Goal: Task Accomplishment & Management: Use online tool/utility

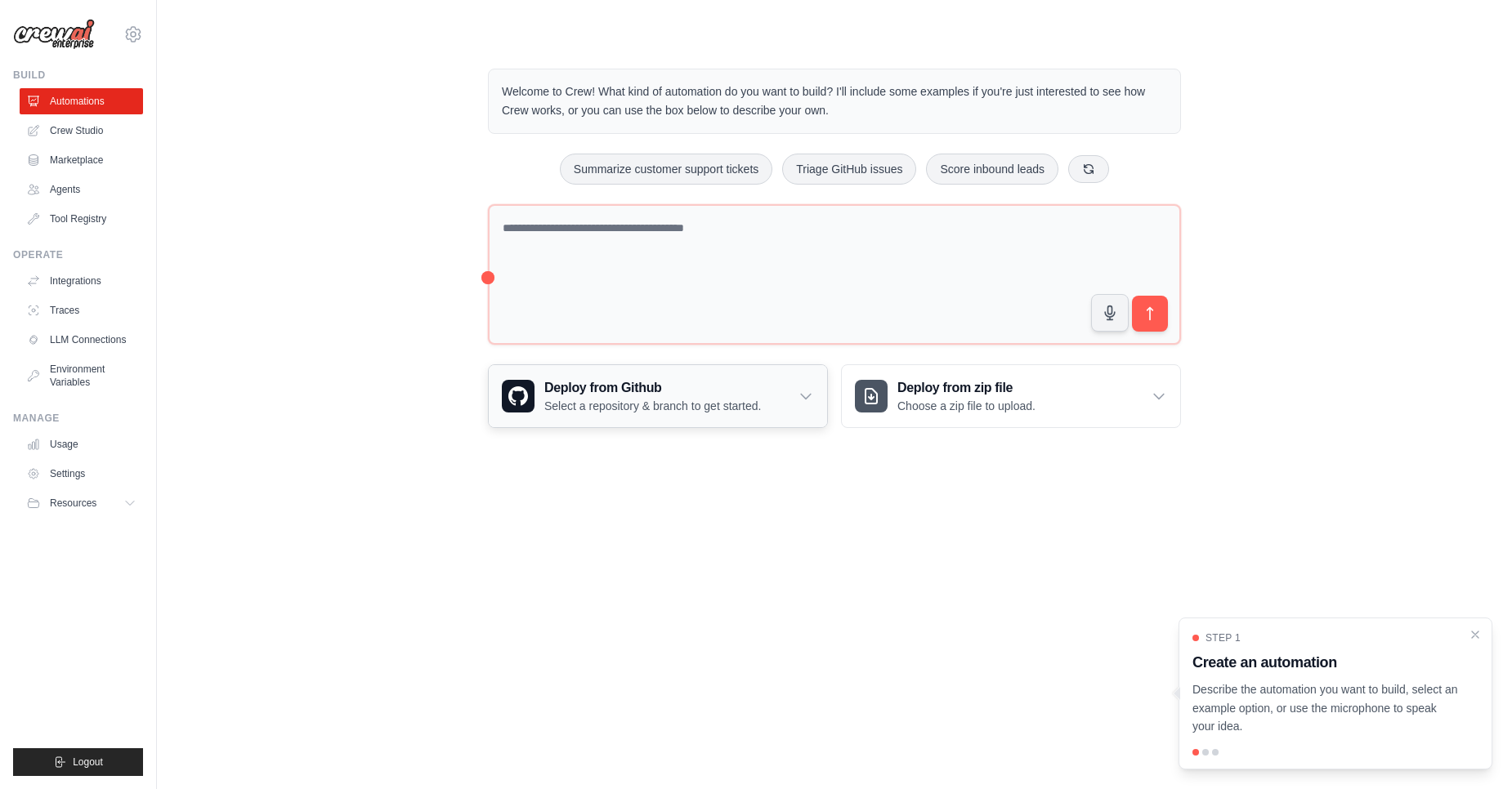
drag, startPoint x: 944, startPoint y: 654, endPoint x: 651, endPoint y: 383, distance: 399.1
click at [943, 654] on body "[EMAIL_ADDRESS] Settings Build Automations Crew Studio" at bounding box center [756, 394] width 1512 height 789
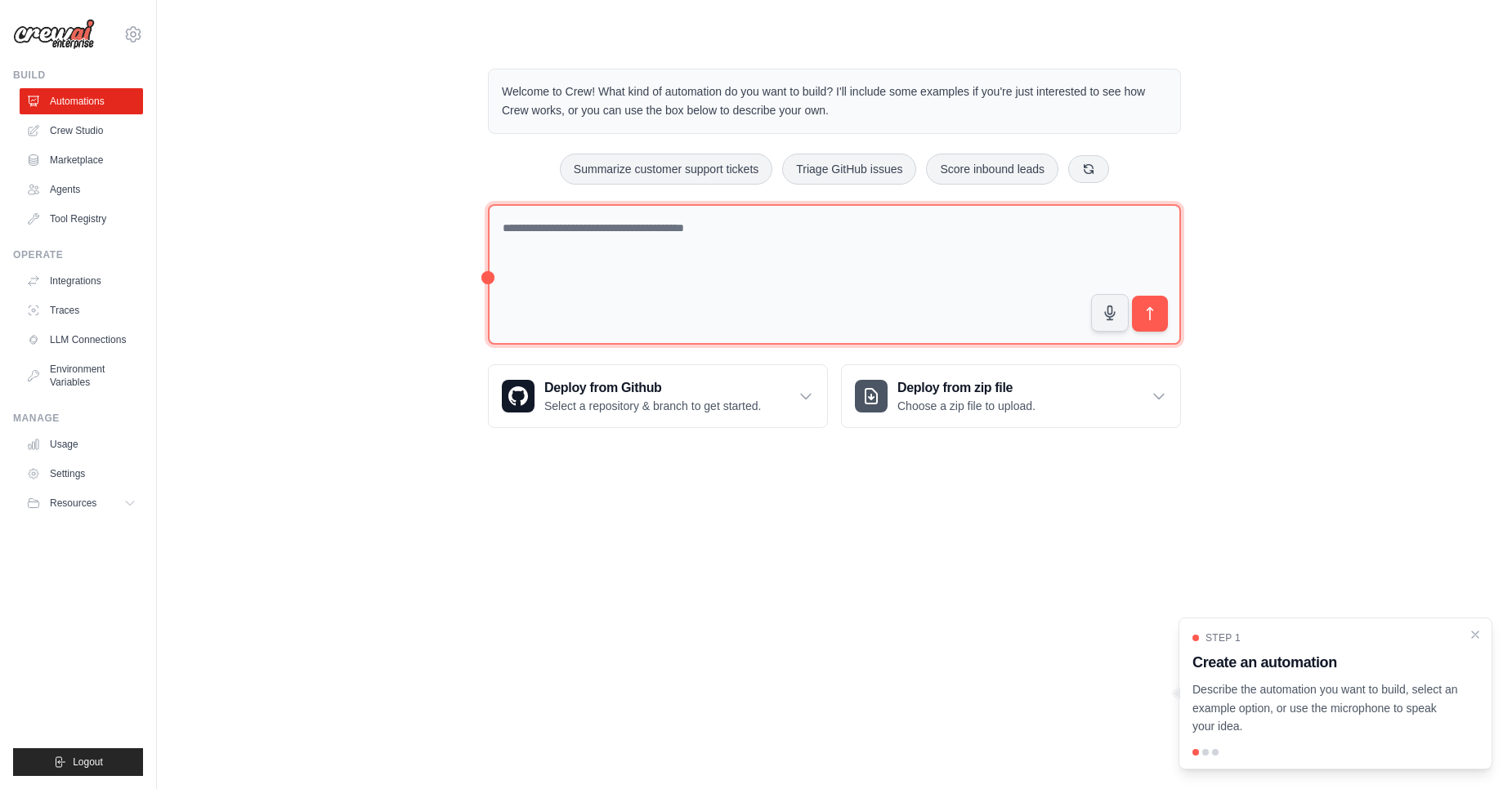
click at [761, 262] on textarea at bounding box center [834, 274] width 693 height 141
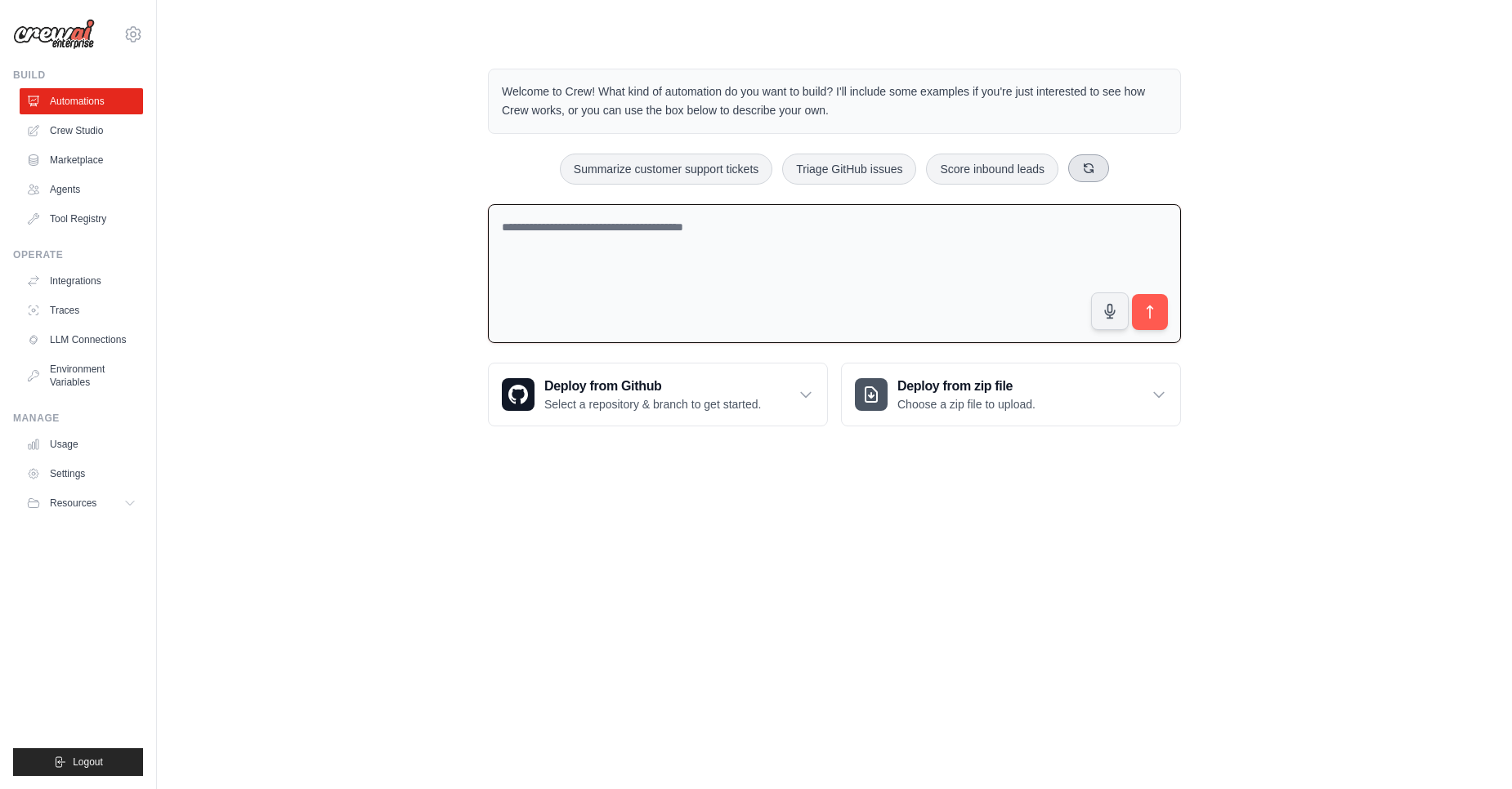
click at [1089, 179] on button at bounding box center [1088, 168] width 41 height 28
click at [1123, 168] on icon at bounding box center [1119, 168] width 13 height 13
click at [1116, 170] on button at bounding box center [1102, 168] width 41 height 28
click at [1108, 172] on button at bounding box center [1102, 168] width 41 height 28
click at [1104, 172] on icon at bounding box center [1098, 168] width 13 height 13
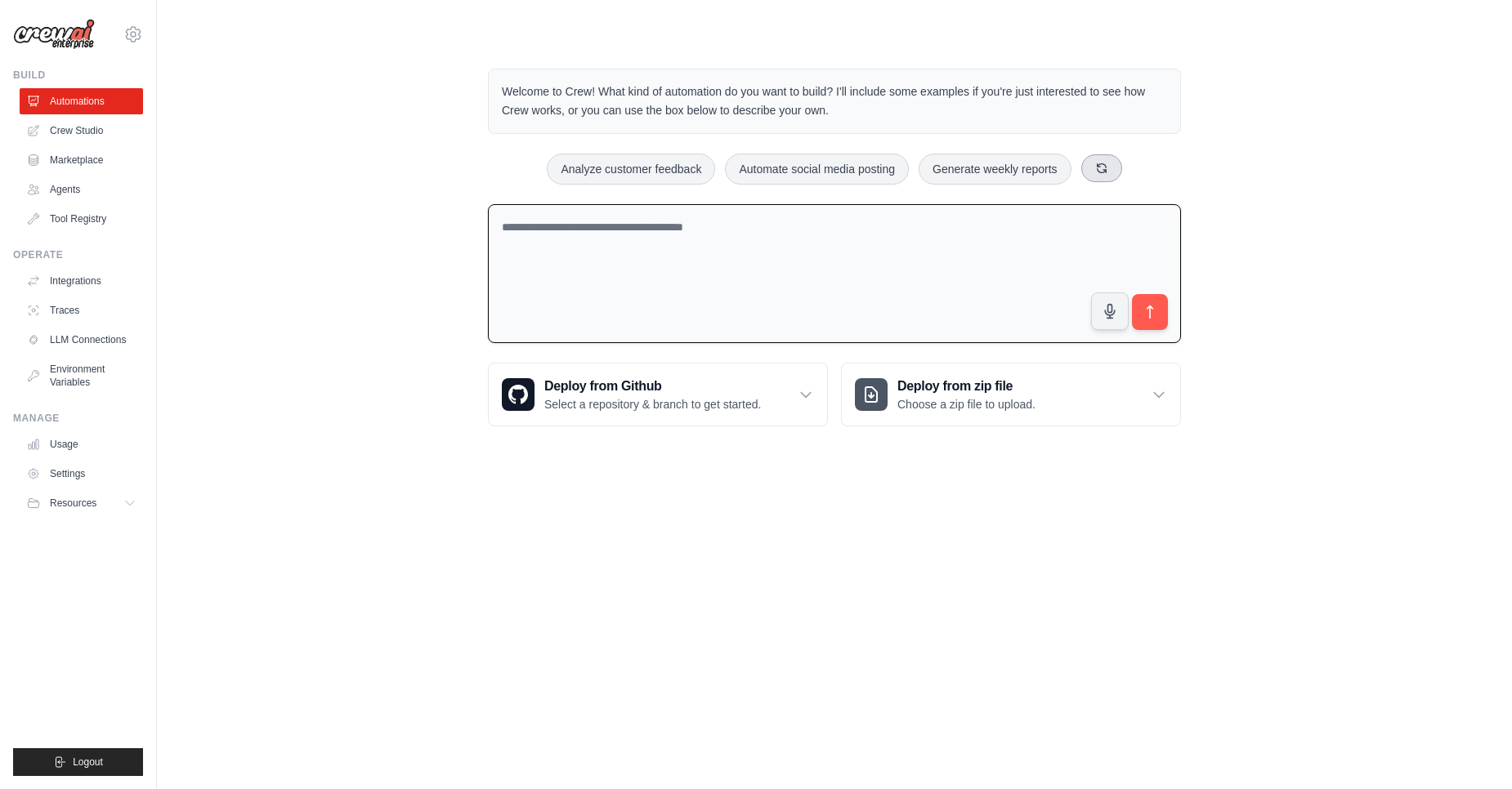
click at [1104, 172] on icon at bounding box center [1102, 168] width 9 height 9
click at [882, 268] on textarea at bounding box center [834, 273] width 693 height 139
type textarea "*******"
click at [58, 133] on link "Crew Studio" at bounding box center [83, 131] width 123 height 26
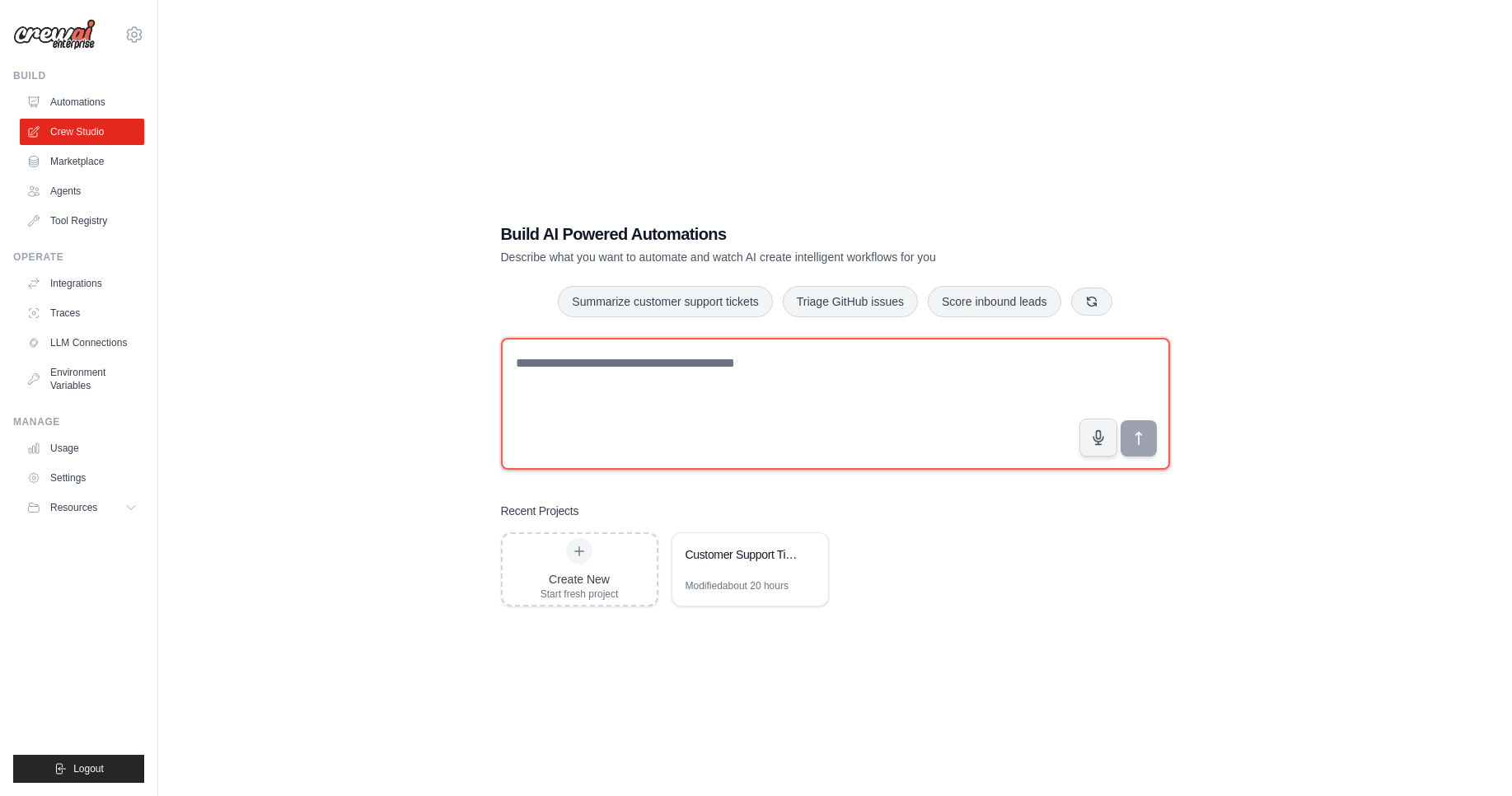
click at [741, 396] on textarea at bounding box center [835, 404] width 669 height 132
click at [596, 373] on textarea at bounding box center [835, 404] width 669 height 132
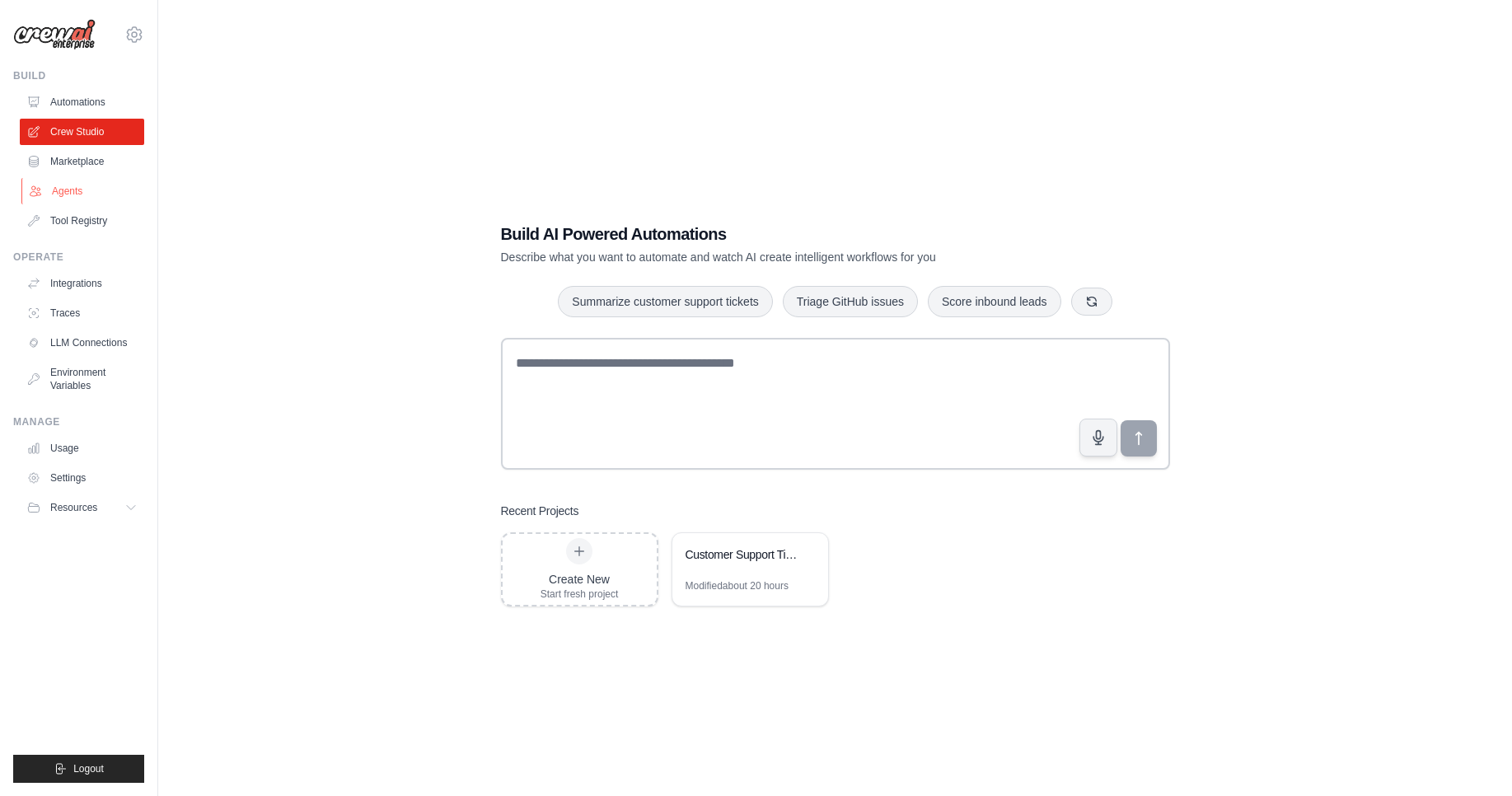
click at [59, 189] on link "Agents" at bounding box center [84, 191] width 124 height 26
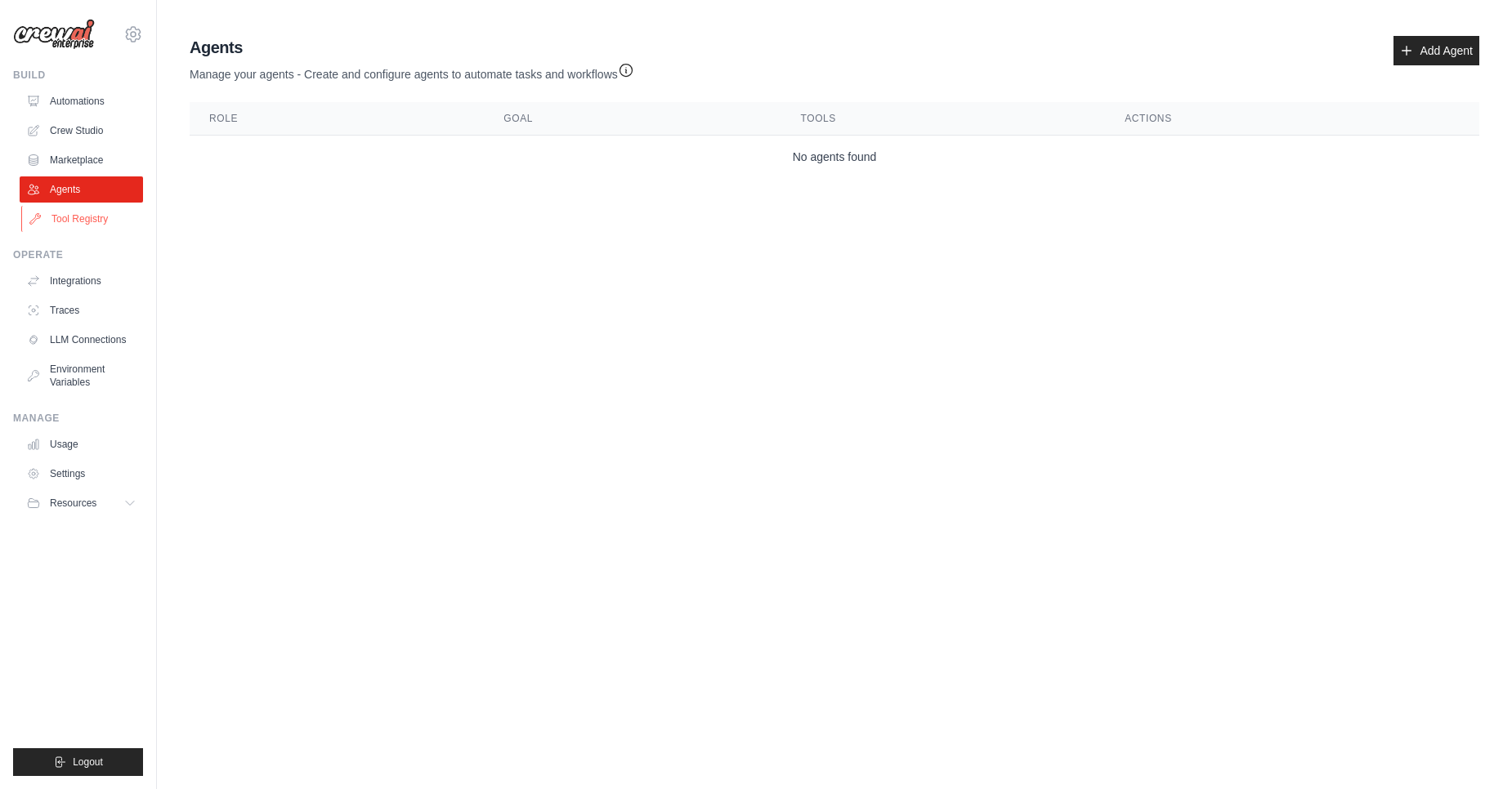
click at [86, 220] on link "Tool Registry" at bounding box center [83, 219] width 123 height 26
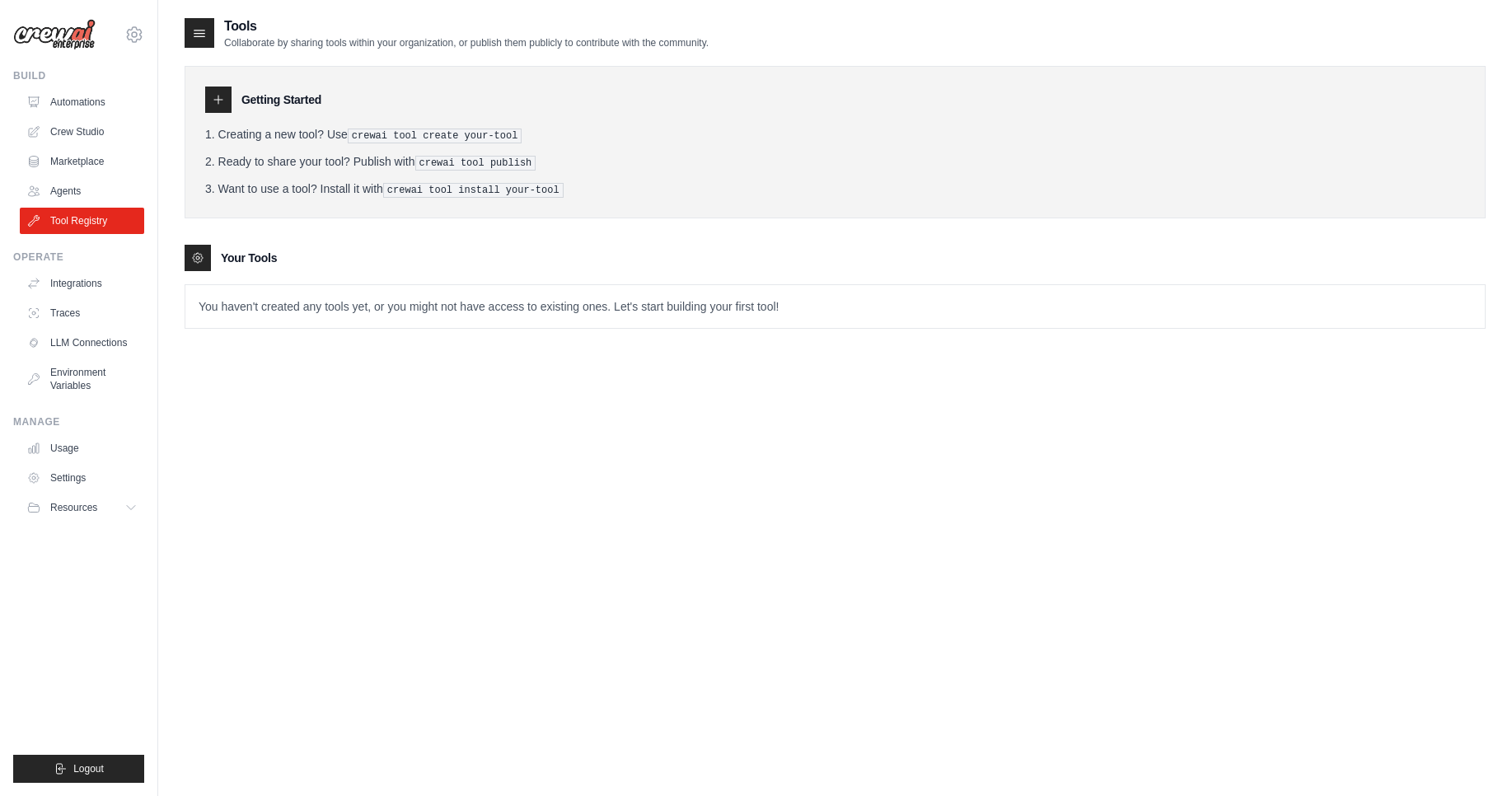
drag, startPoint x: 647, startPoint y: 473, endPoint x: 383, endPoint y: 408, distance: 271.9
click at [644, 475] on div "Tools Collaborate by sharing tools within your organization, or publish them pu…" at bounding box center [835, 414] width 1301 height 796
click at [66, 135] on link "Crew Studio" at bounding box center [84, 132] width 124 height 26
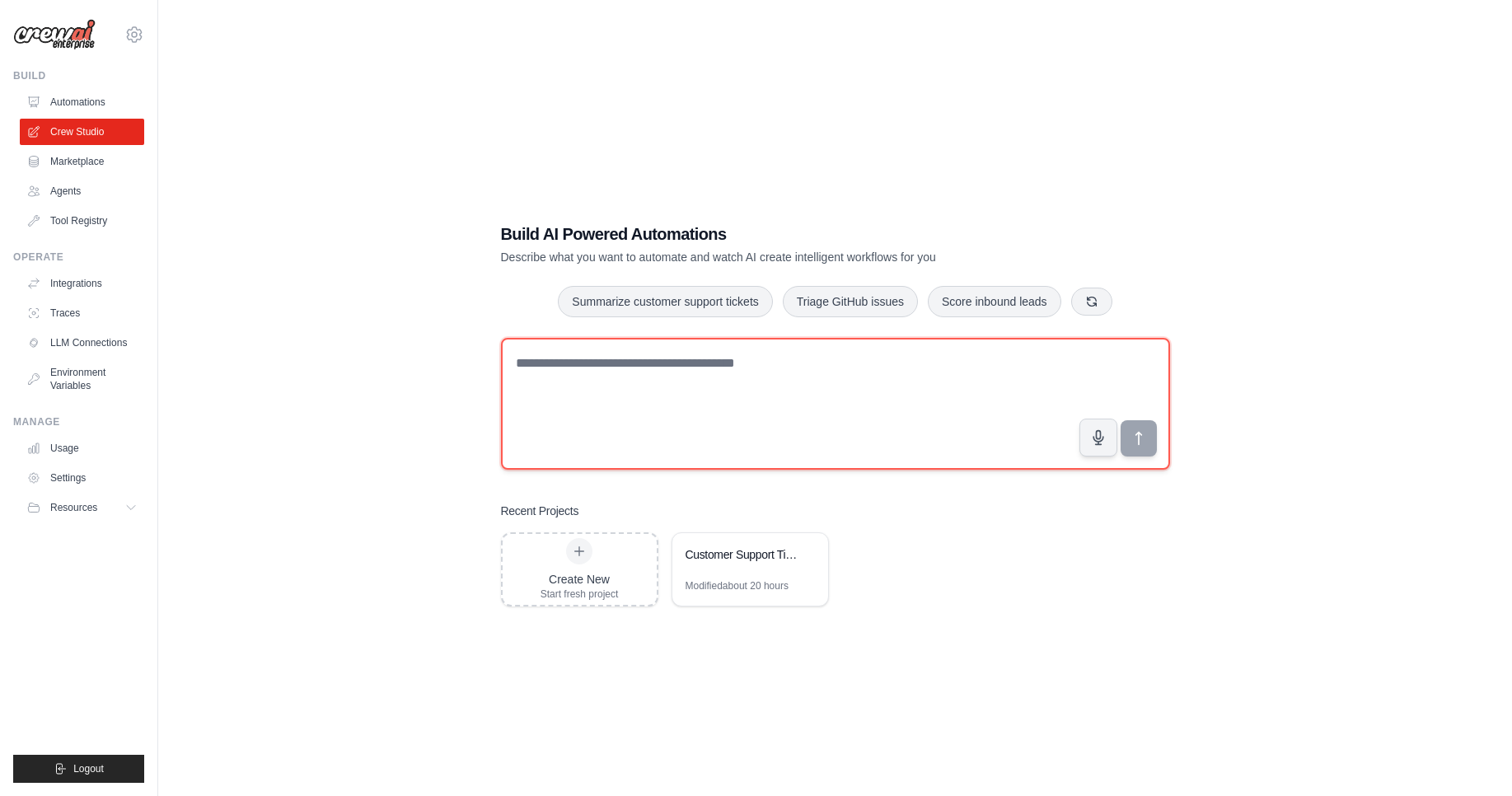
click at [788, 465] on textarea at bounding box center [835, 404] width 669 height 132
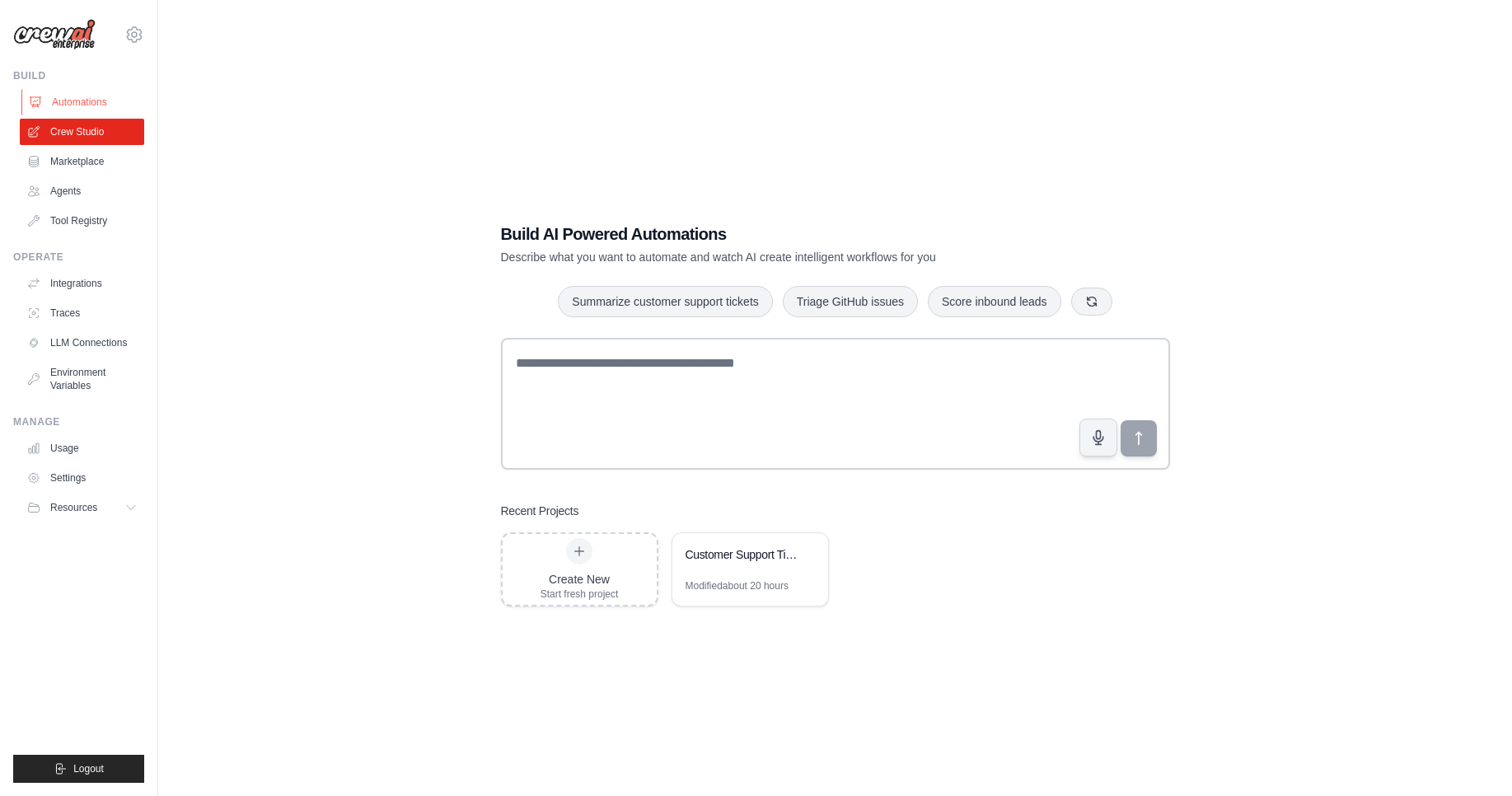
click at [75, 105] on link "Automations" at bounding box center [84, 102] width 124 height 26
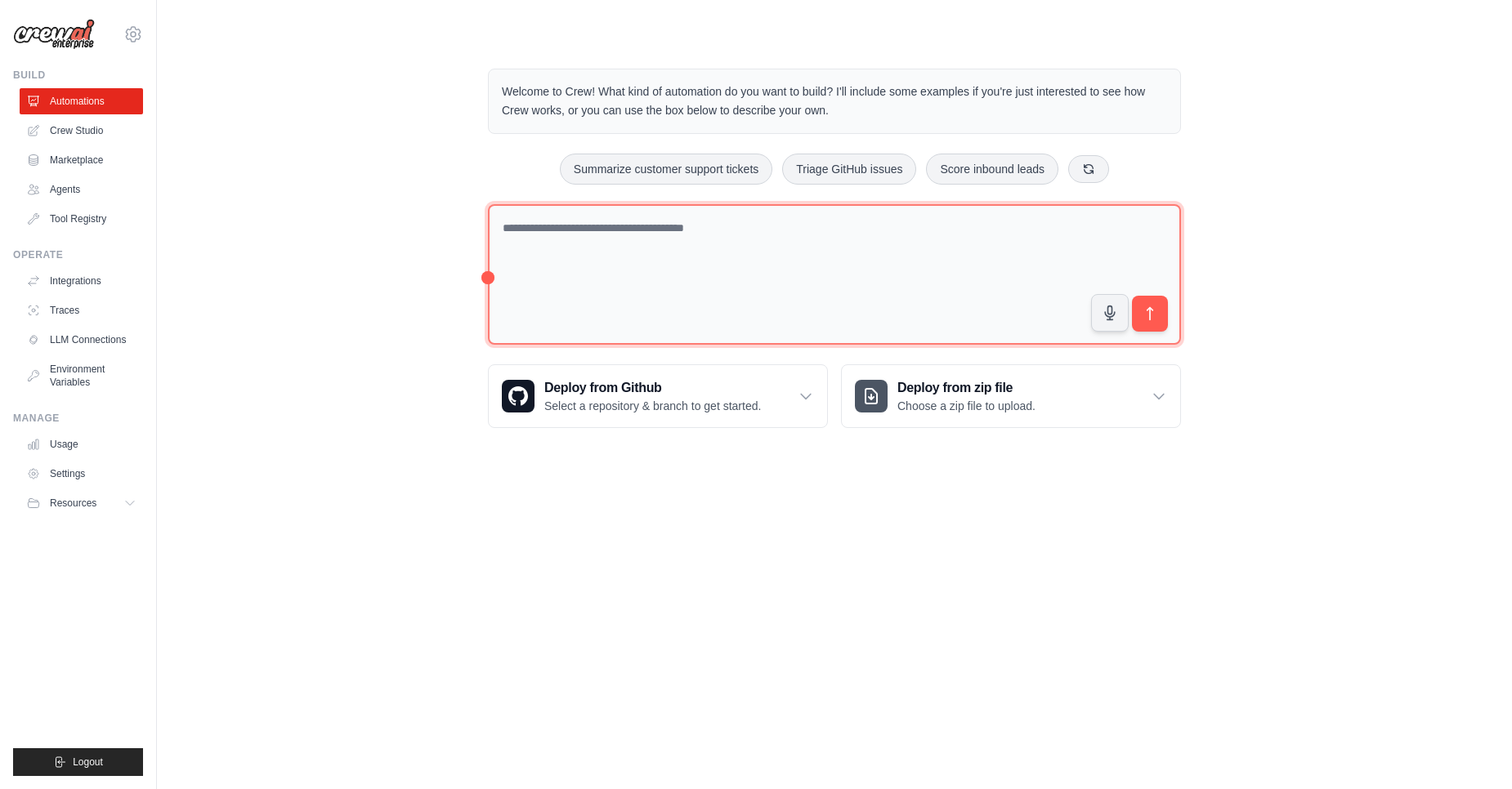
click at [827, 293] on textarea at bounding box center [834, 274] width 693 height 141
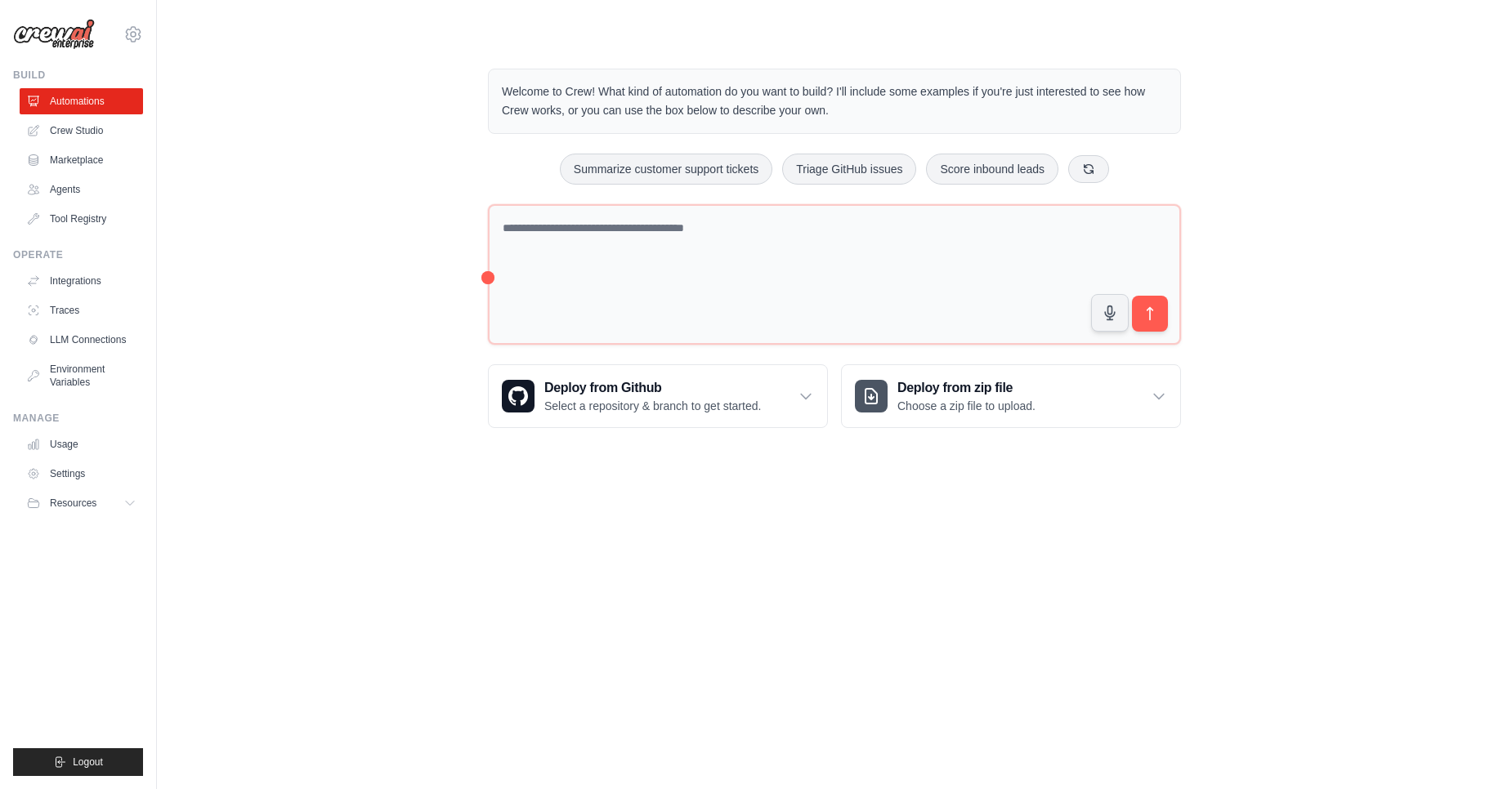
click at [1146, 693] on body "[EMAIL_ADDRESS] Settings Build Automations Crew Studio" at bounding box center [756, 394] width 1512 height 789
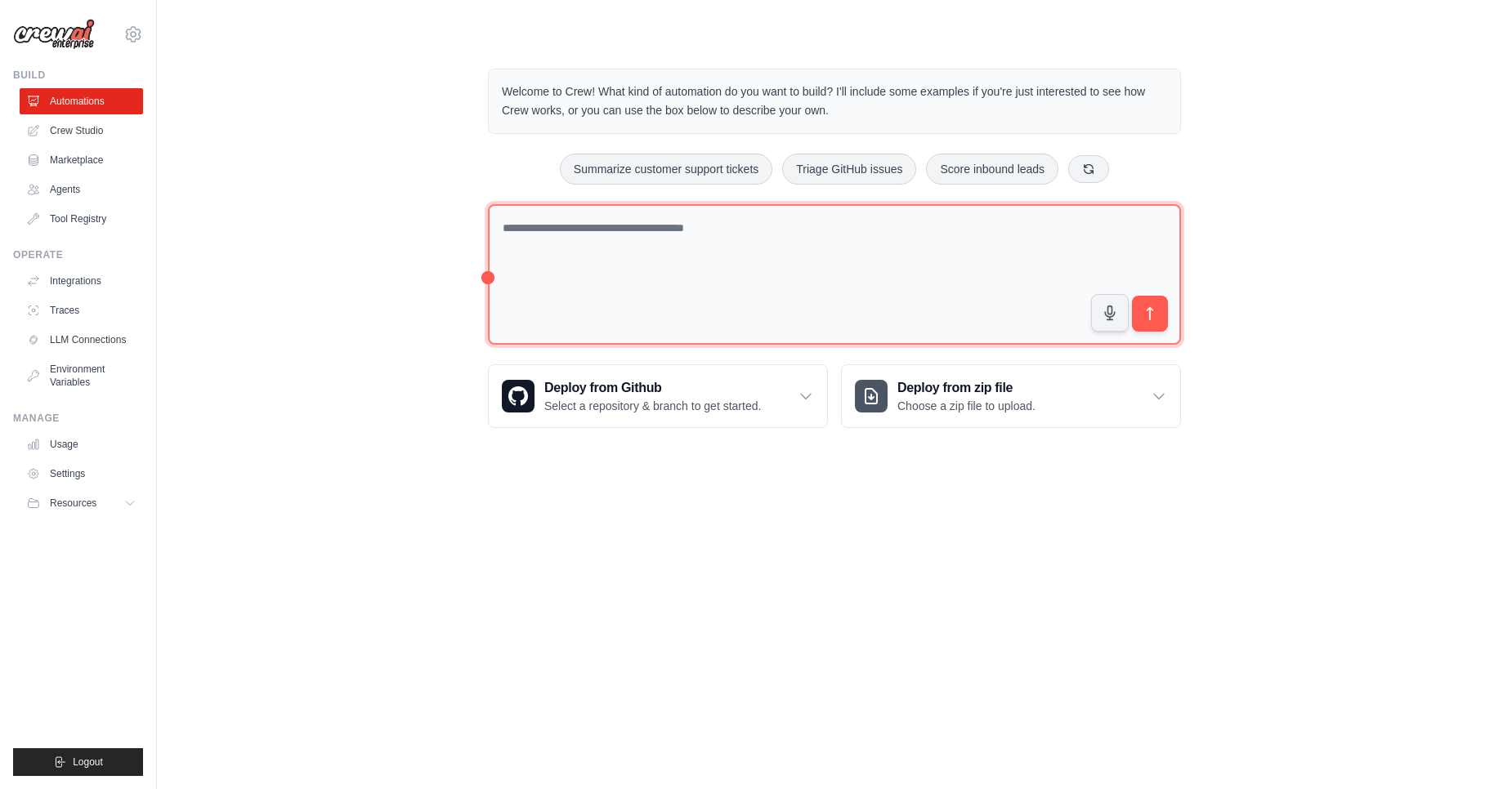
click at [863, 271] on textarea at bounding box center [834, 274] width 693 height 141
click at [611, 264] on textarea at bounding box center [834, 274] width 693 height 141
type textarea "**********"
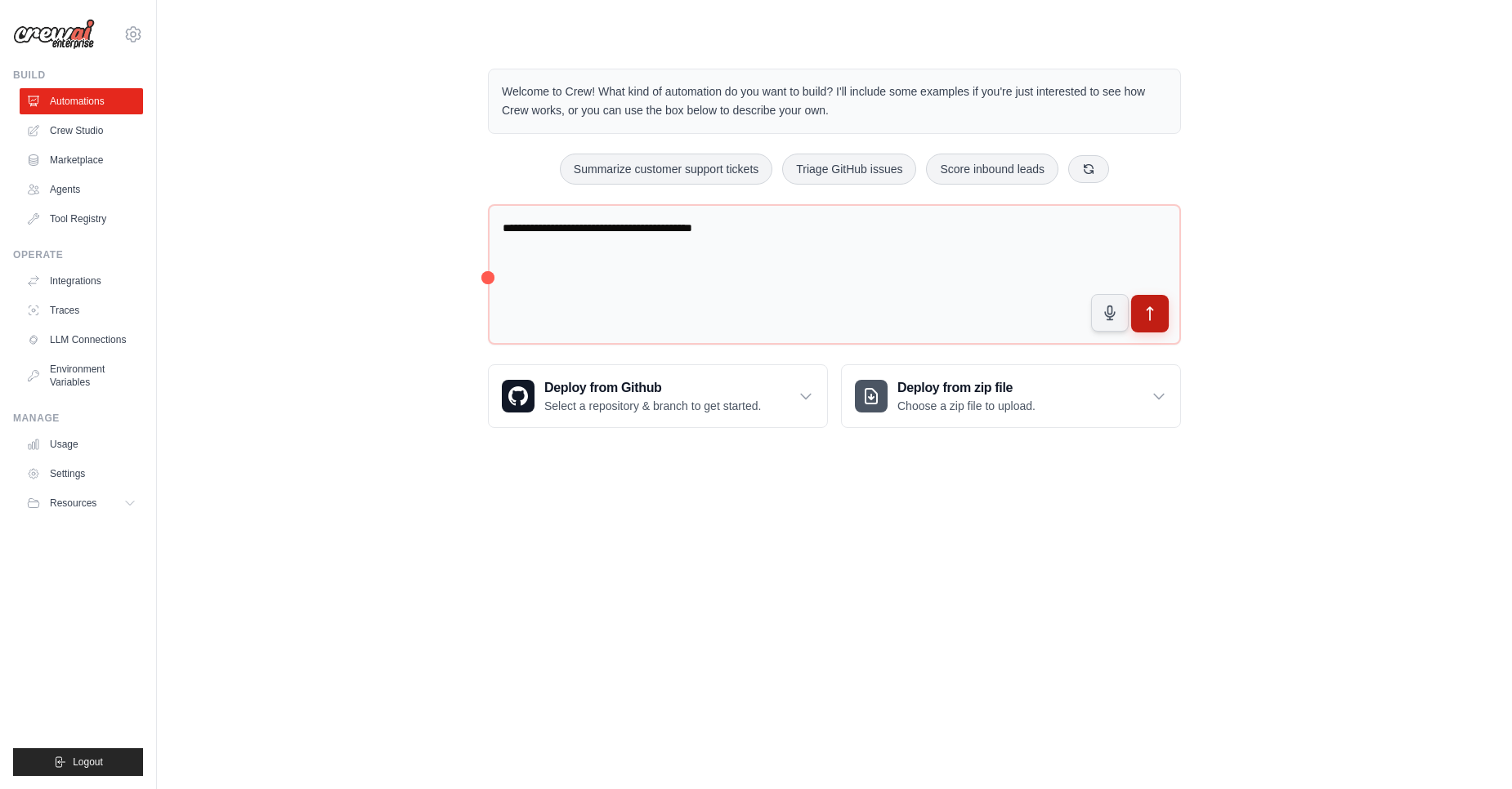
click at [1150, 314] on icon "submit" at bounding box center [1150, 314] width 6 height 13
click at [1313, 270] on div "**********" at bounding box center [834, 248] width 1303 height 411
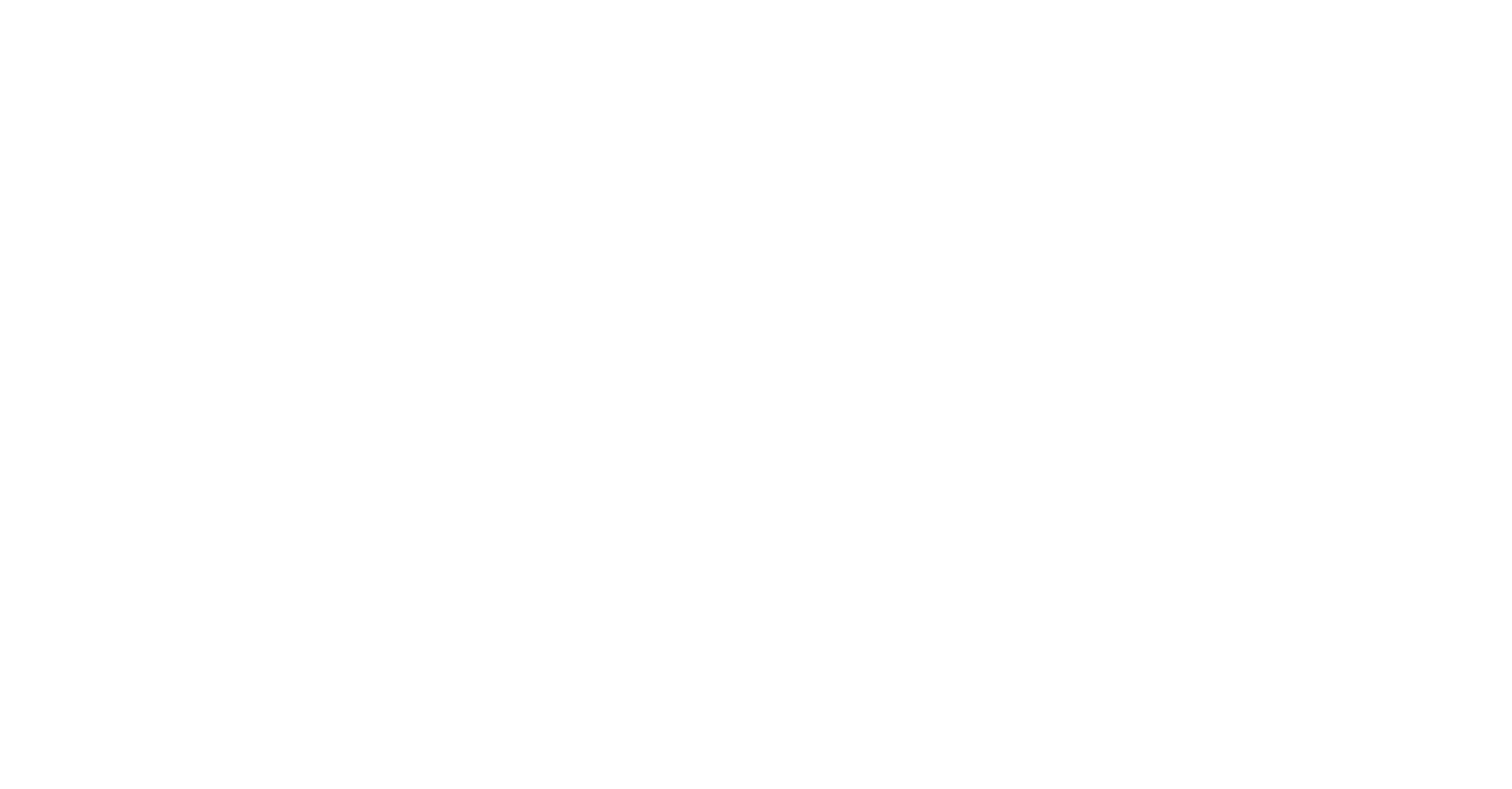
click at [1086, 0] on html at bounding box center [756, 0] width 1512 height 0
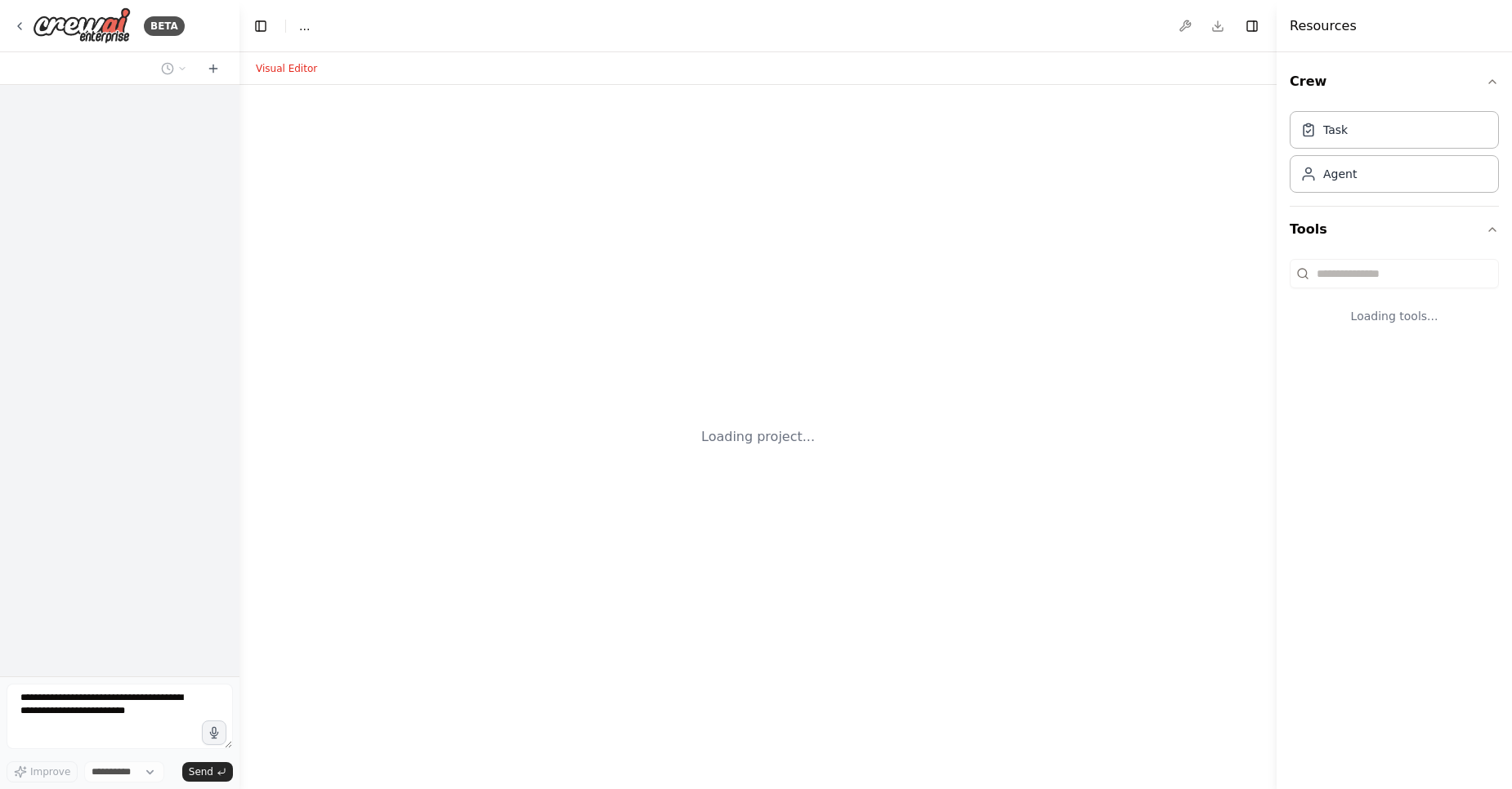
select select "****"
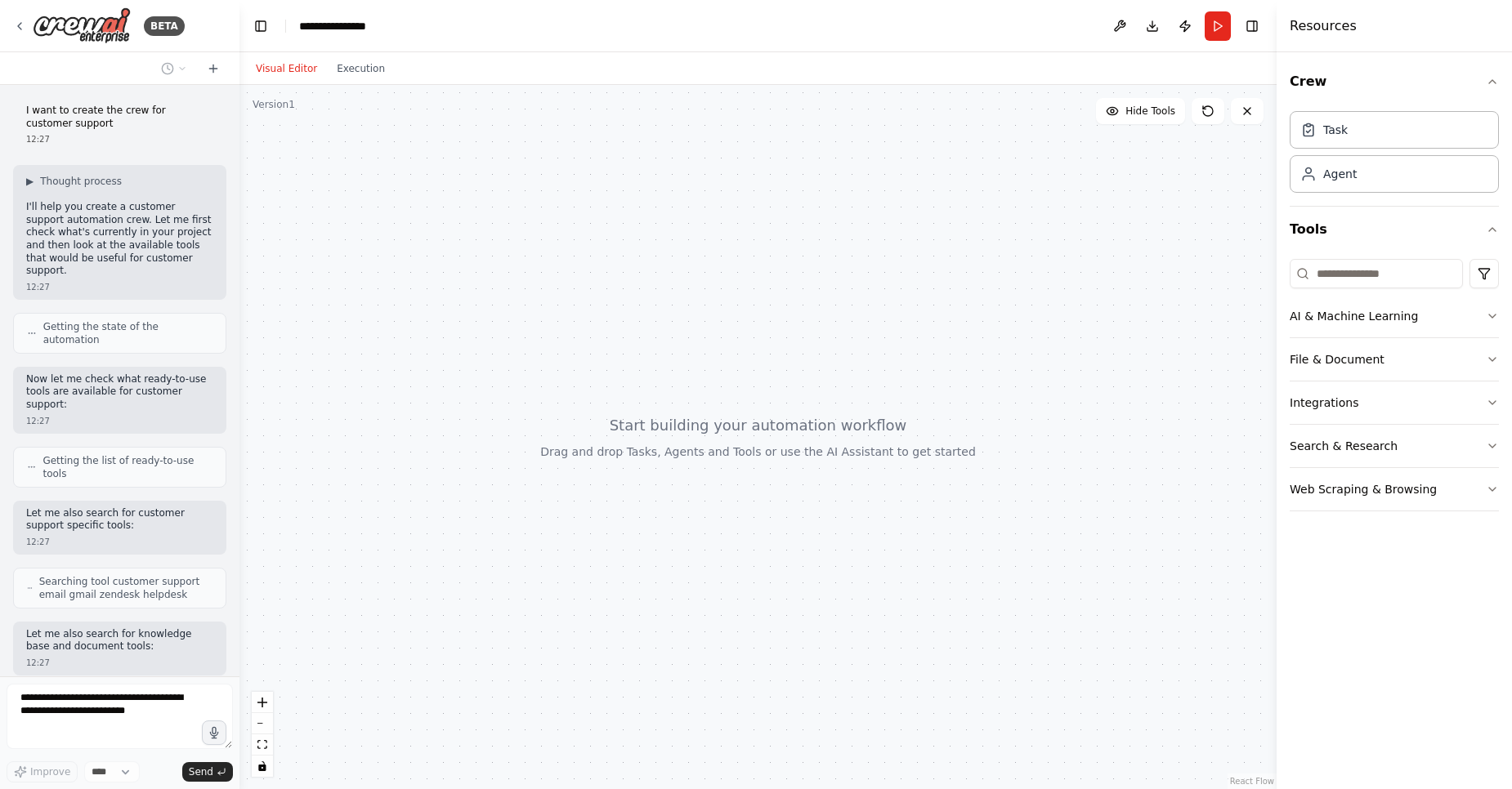
scroll to position [94, 0]
